Goal: Task Accomplishment & Management: Use online tool/utility

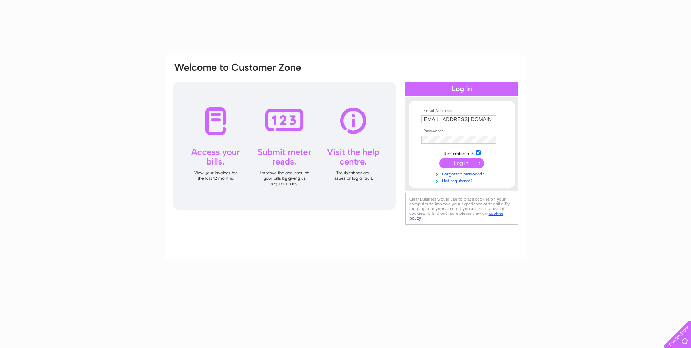
click at [473, 156] on td at bounding box center [462, 163] width 85 height 14
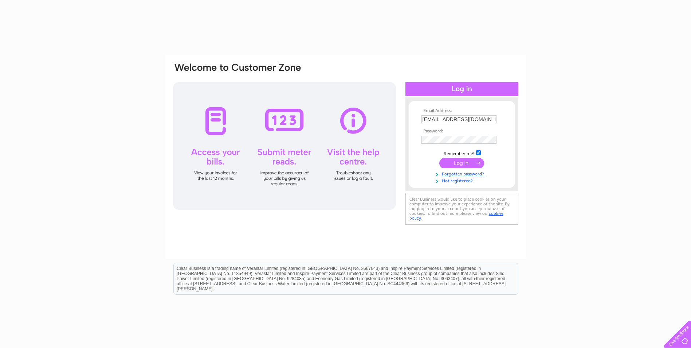
click at [474, 163] on input "submit" at bounding box center [461, 163] width 45 height 10
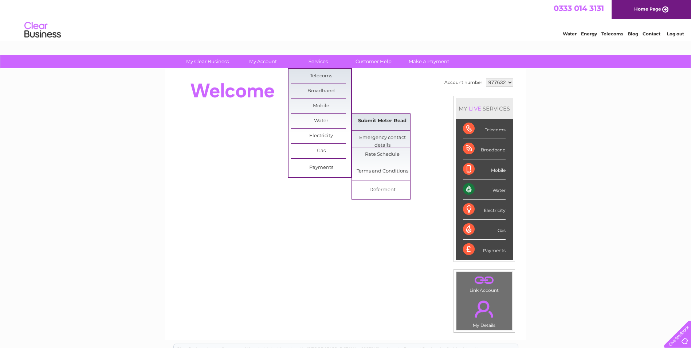
click at [386, 119] on link "Submit Meter Read" at bounding box center [382, 121] width 60 height 15
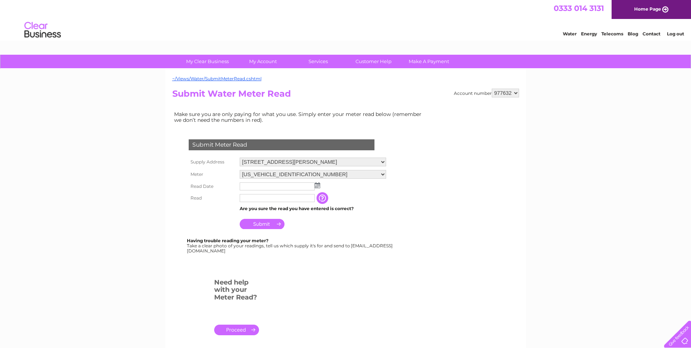
click at [317, 186] on img at bounding box center [317, 185] width 5 height 6
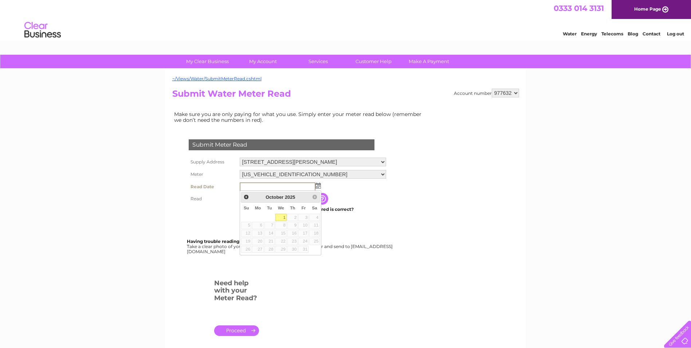
click at [283, 217] on link "1" at bounding box center [281, 216] width 12 height 7
type input "[DATE]"
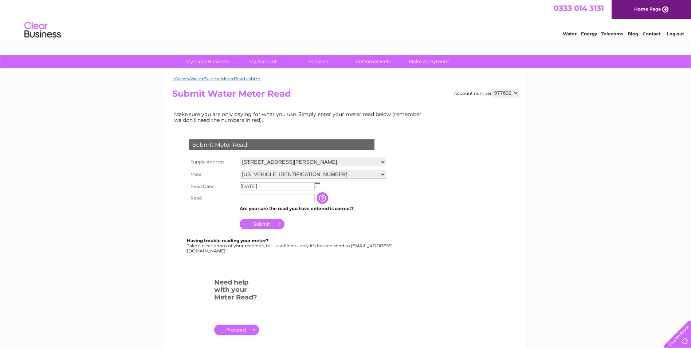
click at [279, 197] on input "text" at bounding box center [277, 198] width 75 height 8
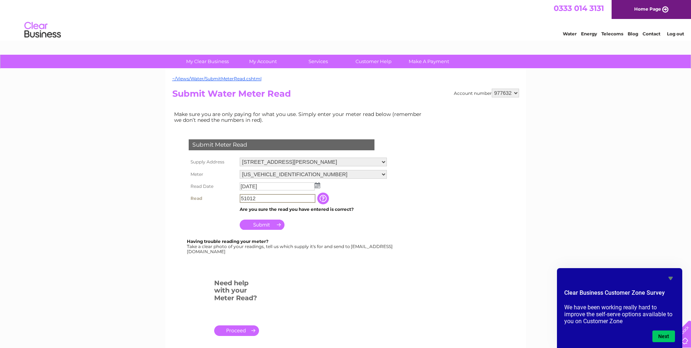
type input "51012"
click at [268, 223] on input "Submit" at bounding box center [262, 224] width 45 height 10
